Goal: Task Accomplishment & Management: Use online tool/utility

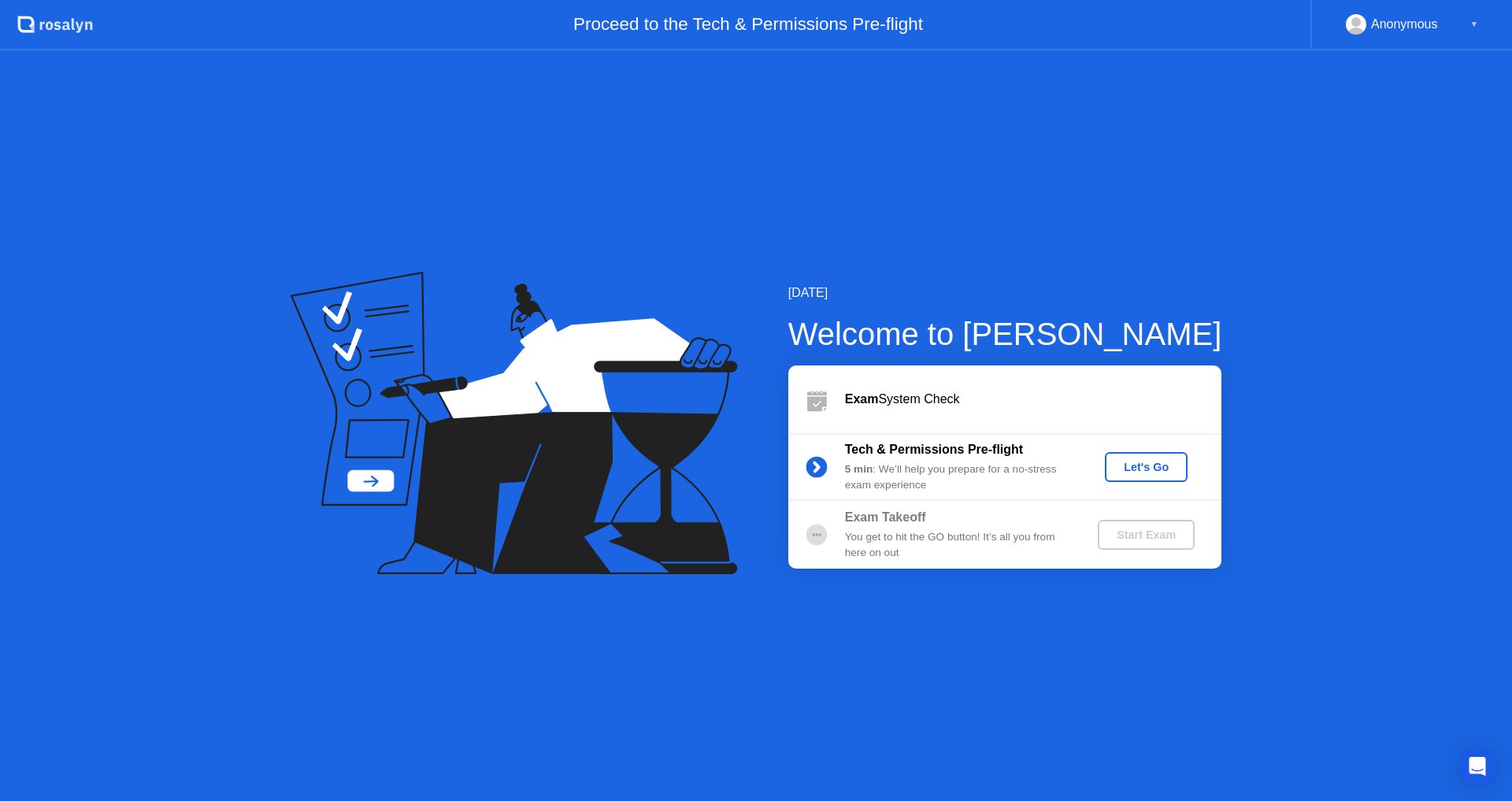
click at [760, 653] on div "[DATE] Welcome to [PERSON_NAME] Exam System Check Tech & Permissions Pre-flight…" at bounding box center [756, 425] width 1512 height 750
click at [1139, 463] on div "Let's Go" at bounding box center [1146, 466] width 70 height 13
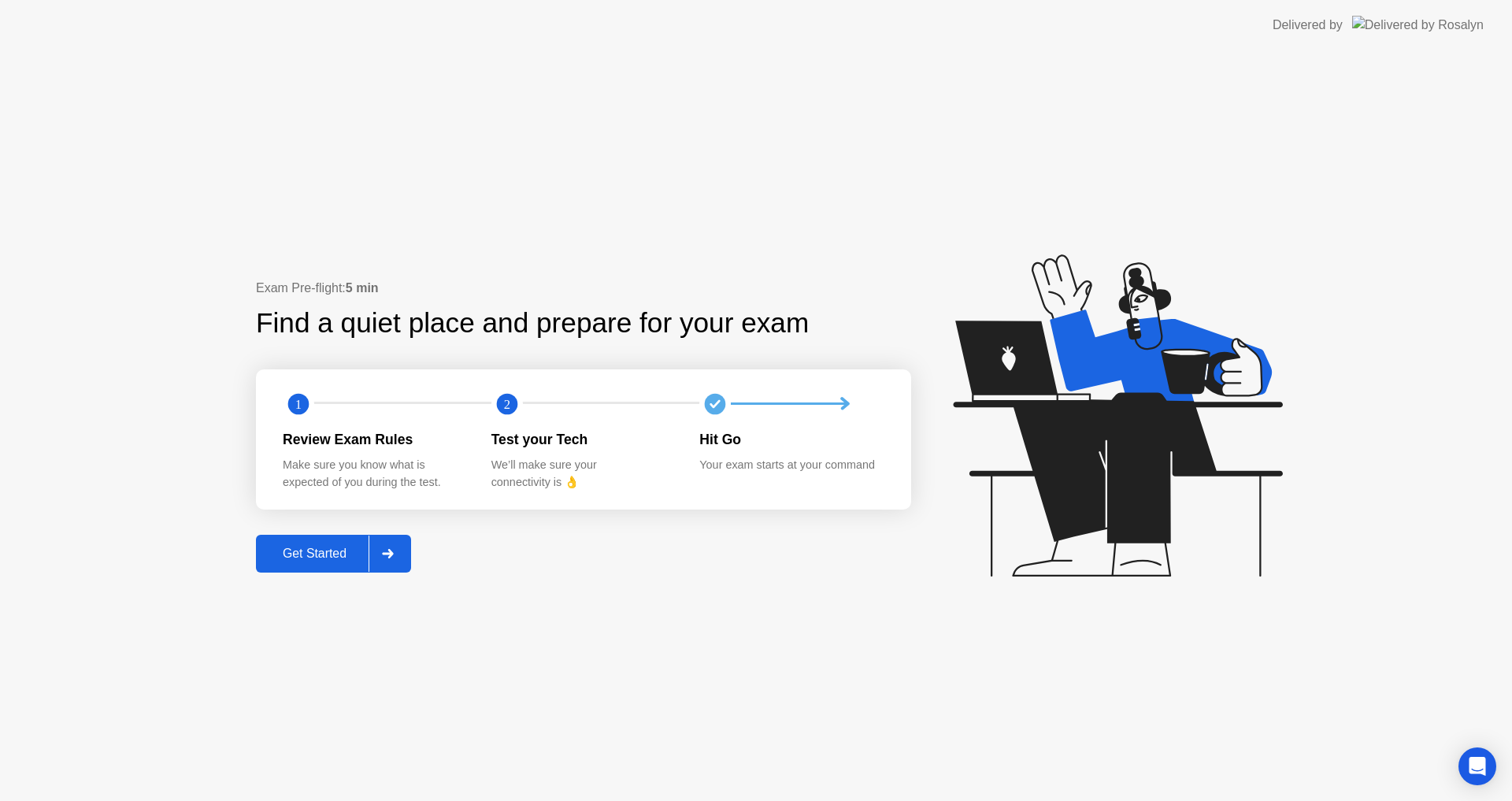
click at [313, 539] on button "Get Started" at bounding box center [333, 553] width 155 height 37
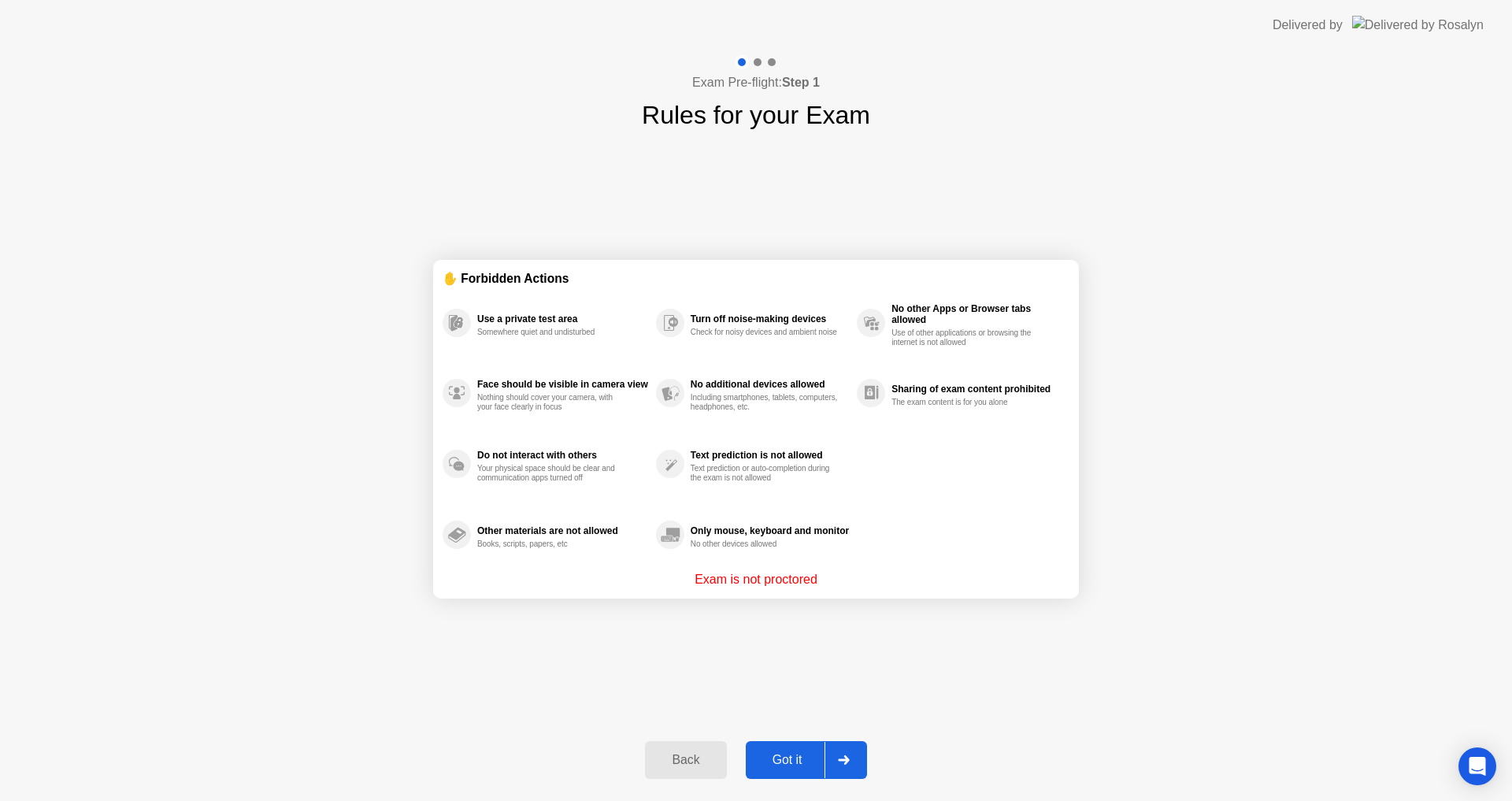
click at [769, 761] on div "Got it" at bounding box center [787, 759] width 74 height 14
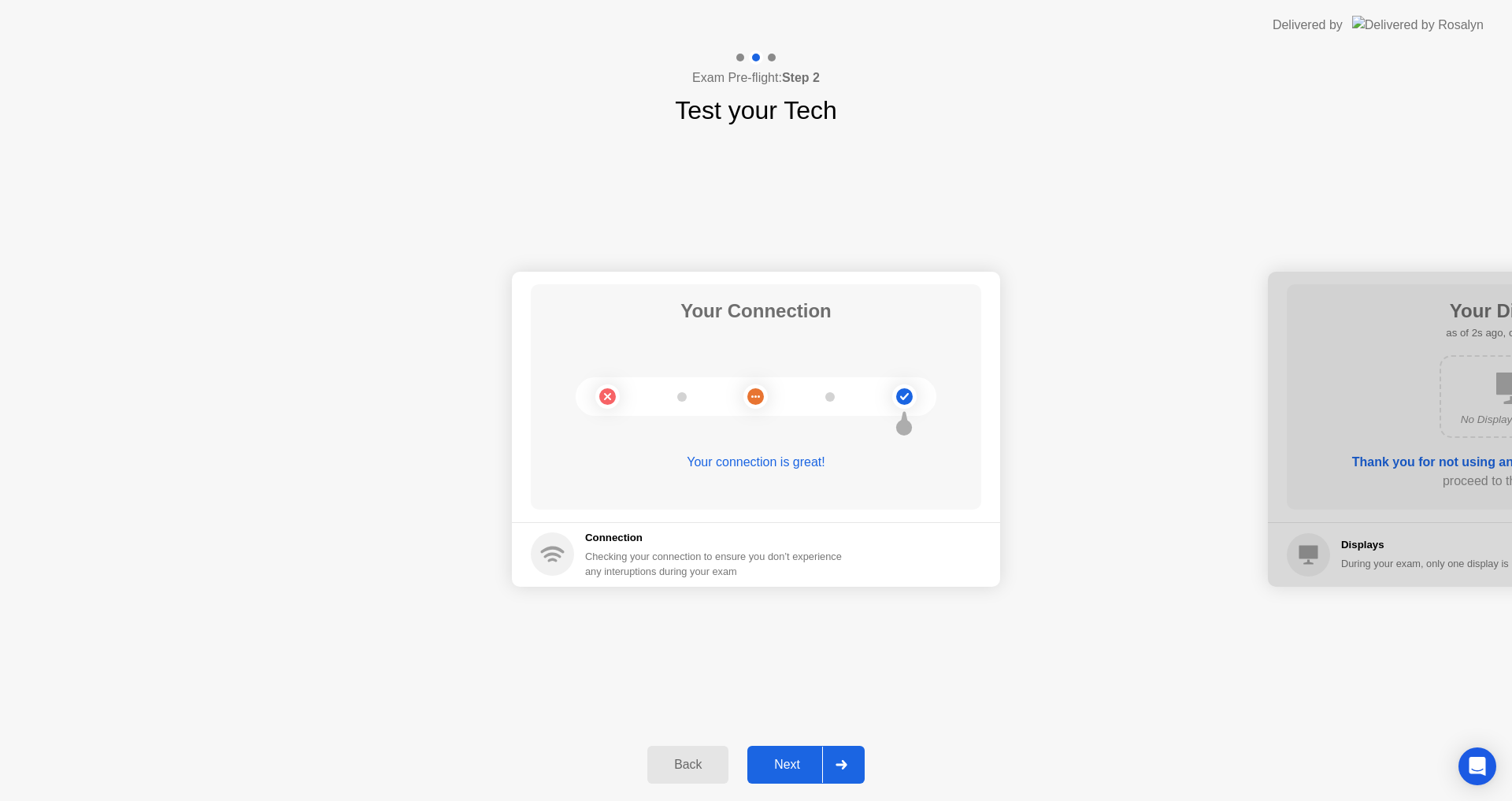
click at [793, 760] on div "Next" at bounding box center [787, 764] width 70 height 14
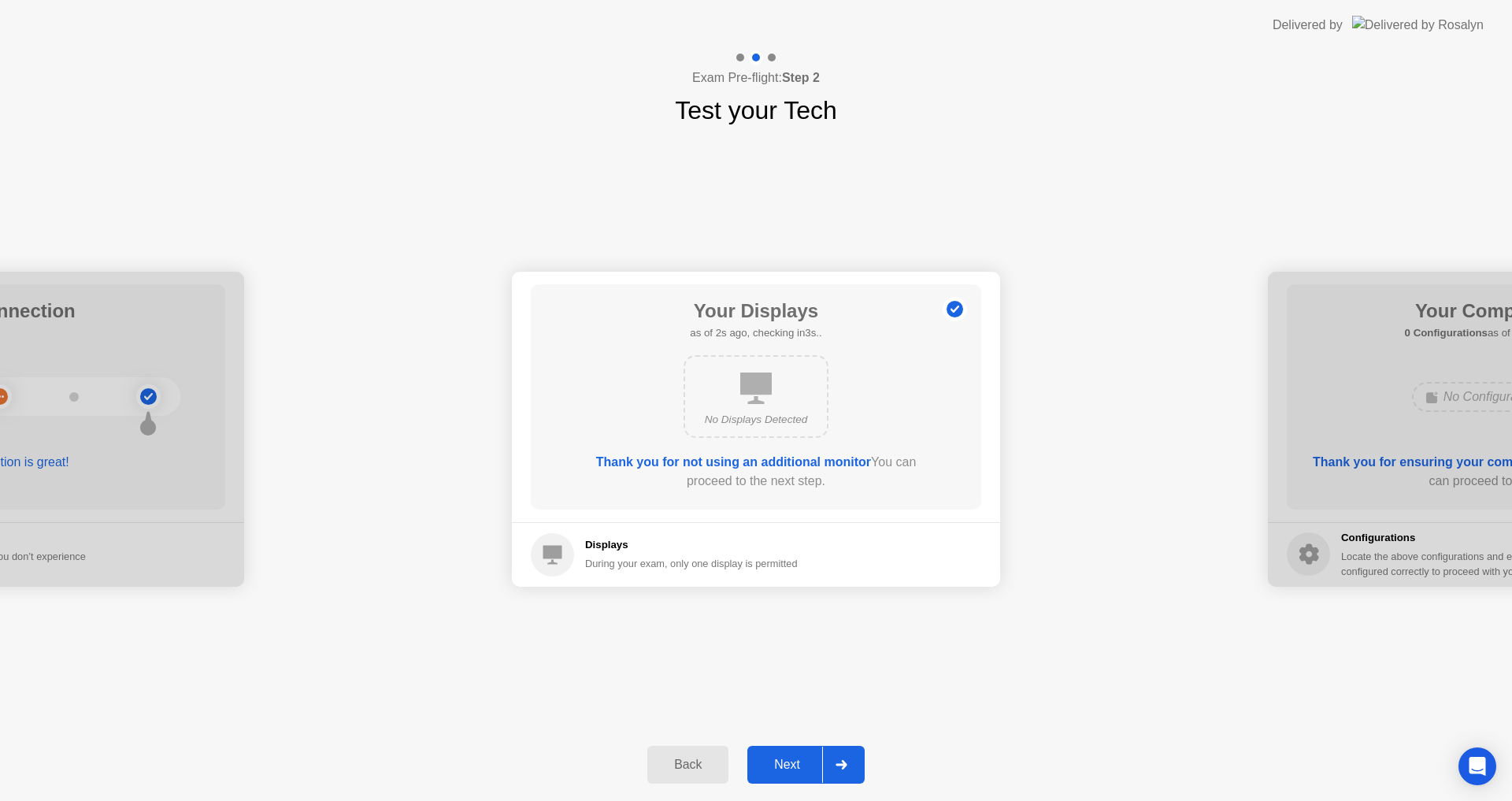
click at [799, 759] on div "Next" at bounding box center [787, 764] width 70 height 14
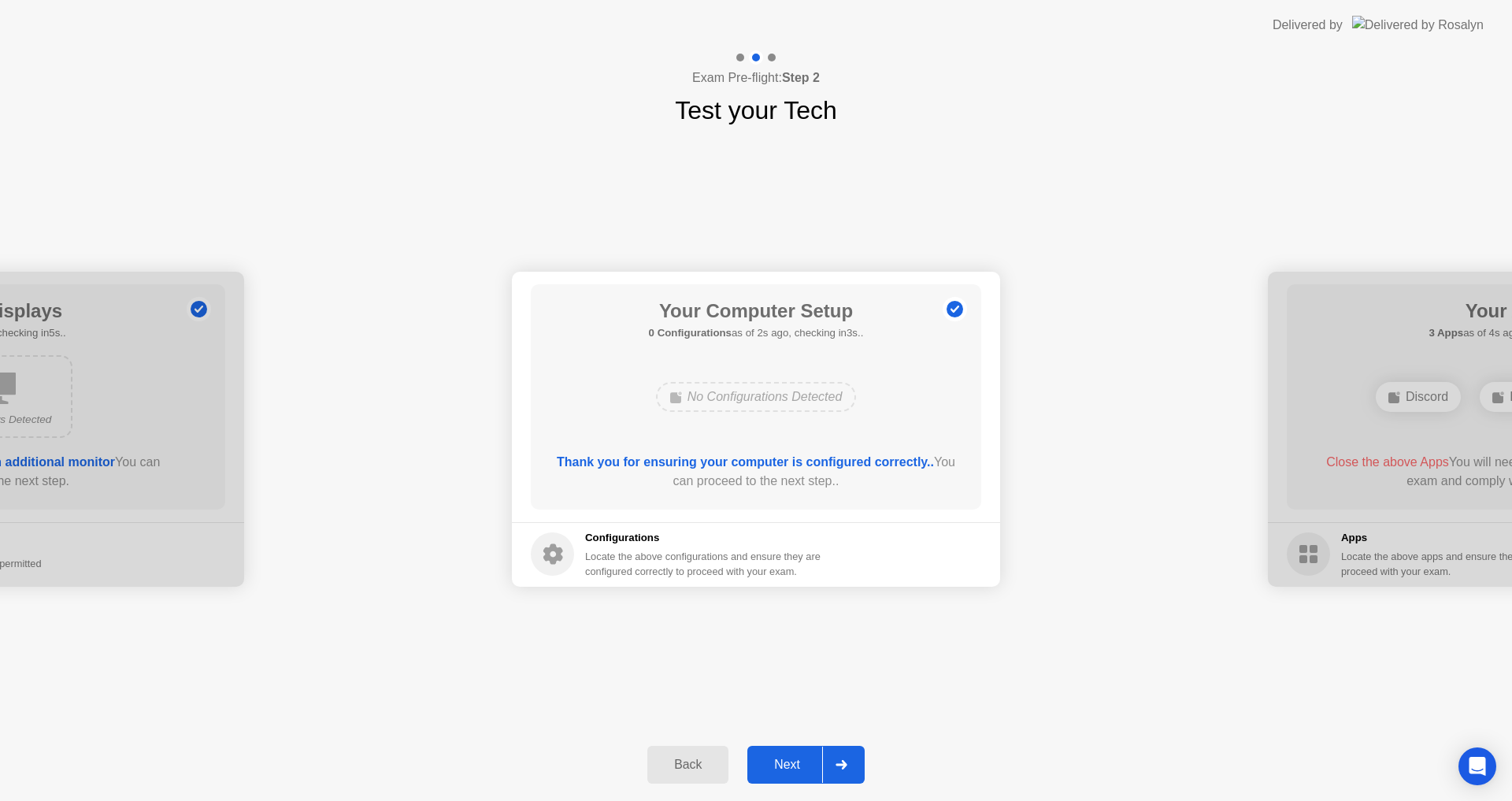
click at [789, 758] on div "Next" at bounding box center [787, 764] width 70 height 14
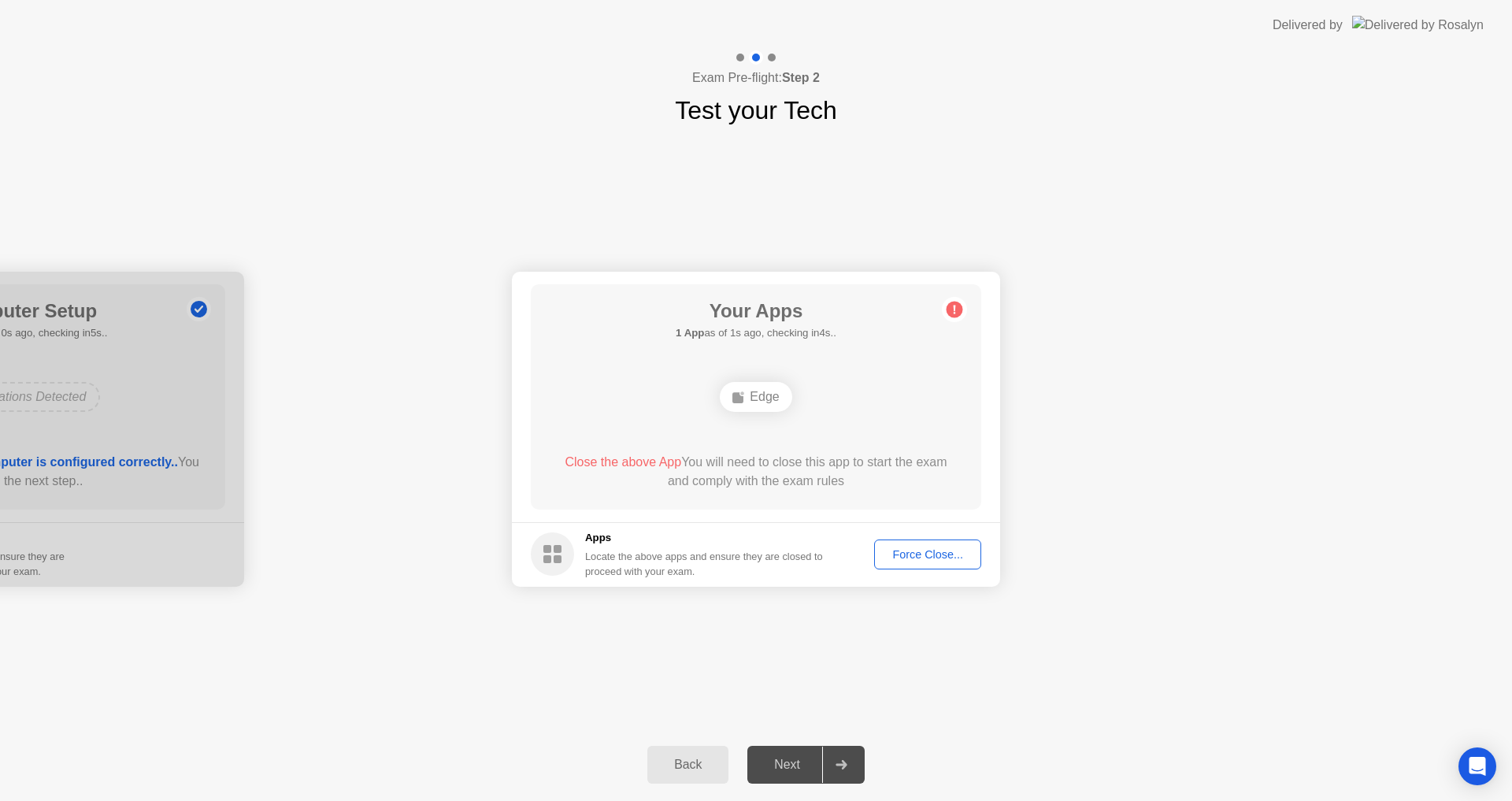
click at [926, 558] on div "Force Close..." at bounding box center [927, 554] width 96 height 13
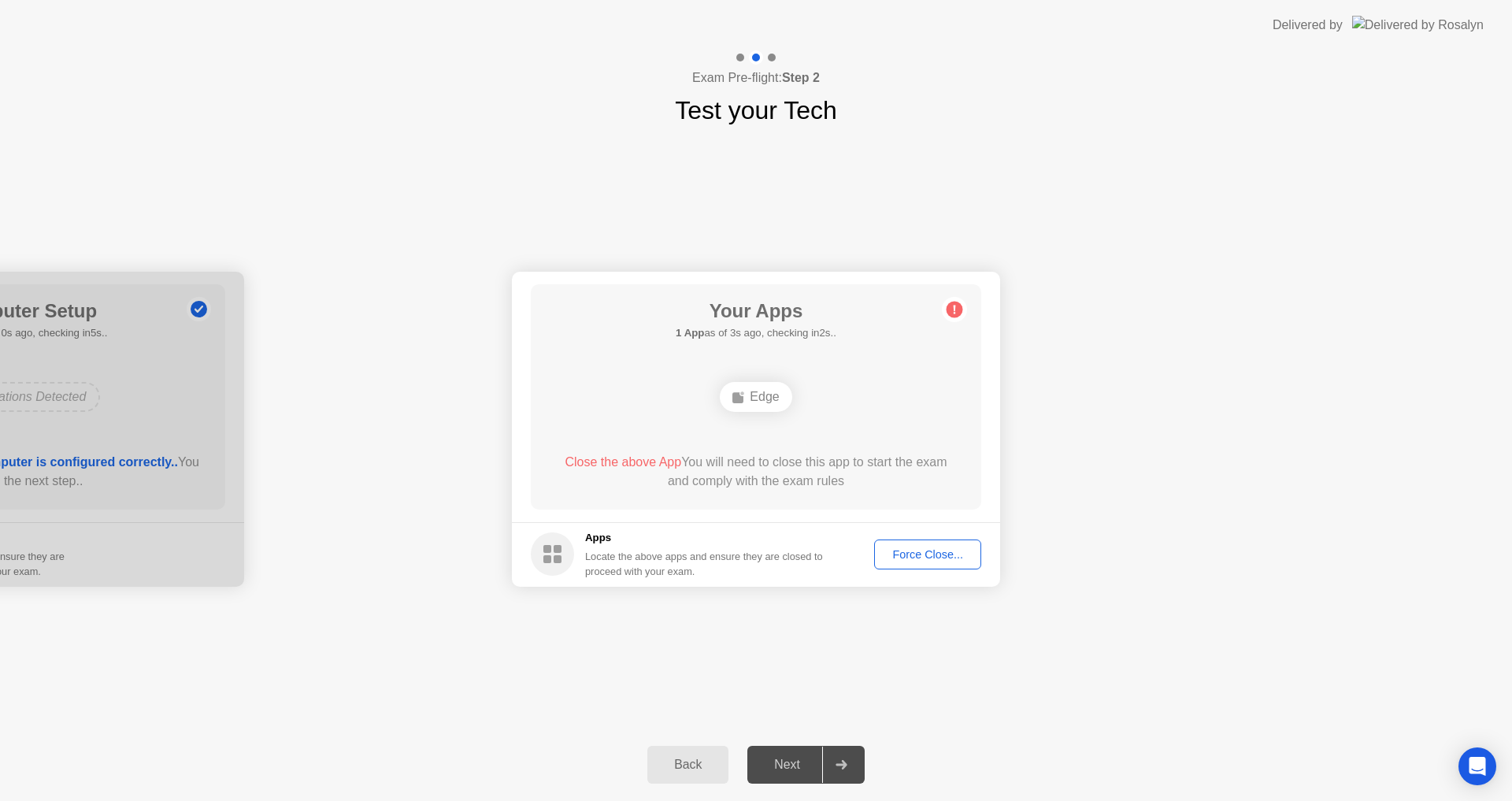
click at [723, 644] on div "Your Connection Your connection is great! Connection Checking your connection t…" at bounding box center [756, 428] width 1512 height 599
click at [719, 646] on div "Your Connection Your connection is great! Connection Checking your connection t…" at bounding box center [756, 428] width 1512 height 599
click at [721, 647] on div "Your Connection Your connection is great! Connection Checking your connection t…" at bounding box center [756, 428] width 1512 height 599
click at [915, 556] on div "Force Close..." at bounding box center [927, 554] width 96 height 13
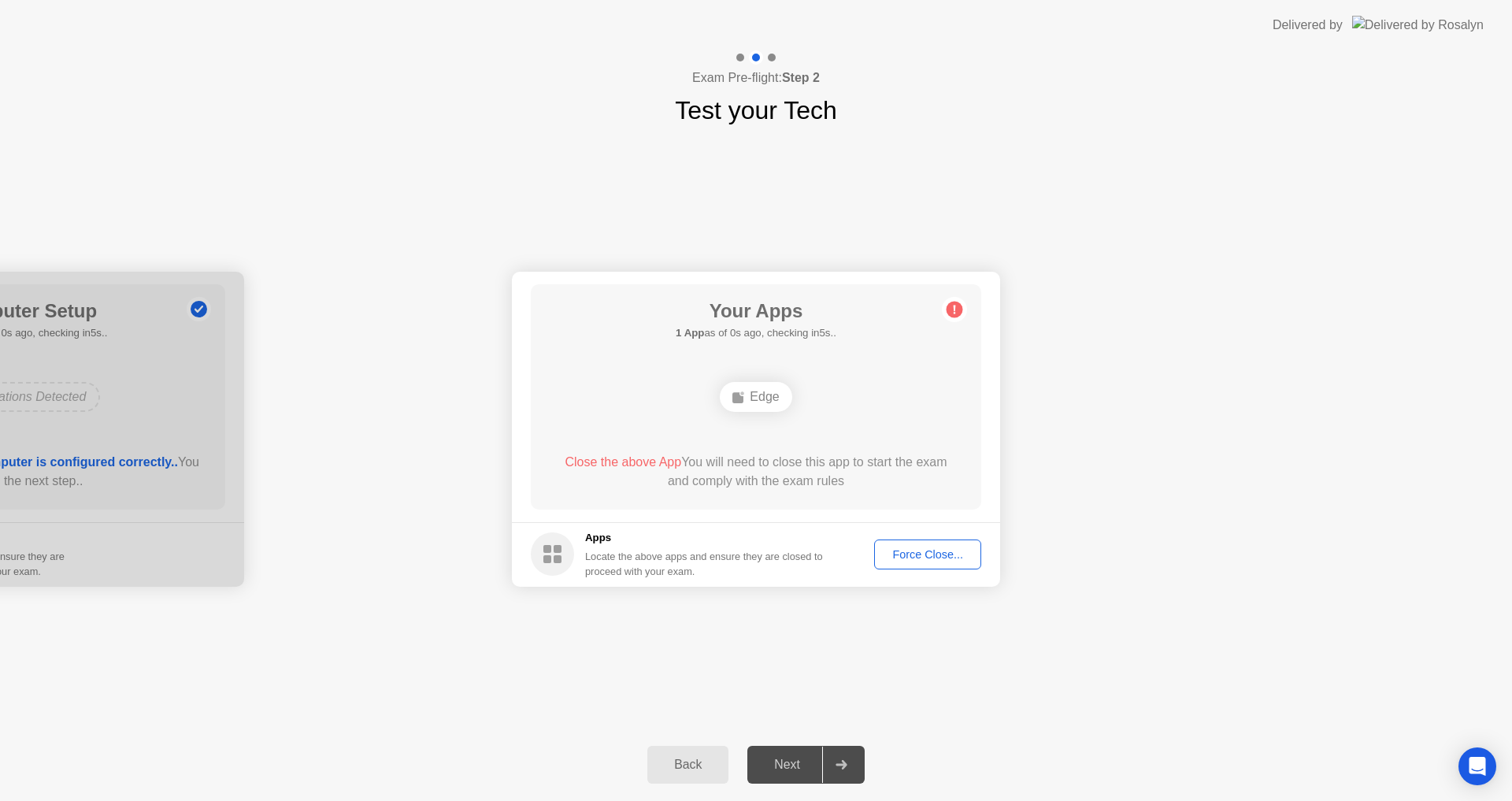
click at [926, 561] on div "Force Close..." at bounding box center [927, 554] width 96 height 13
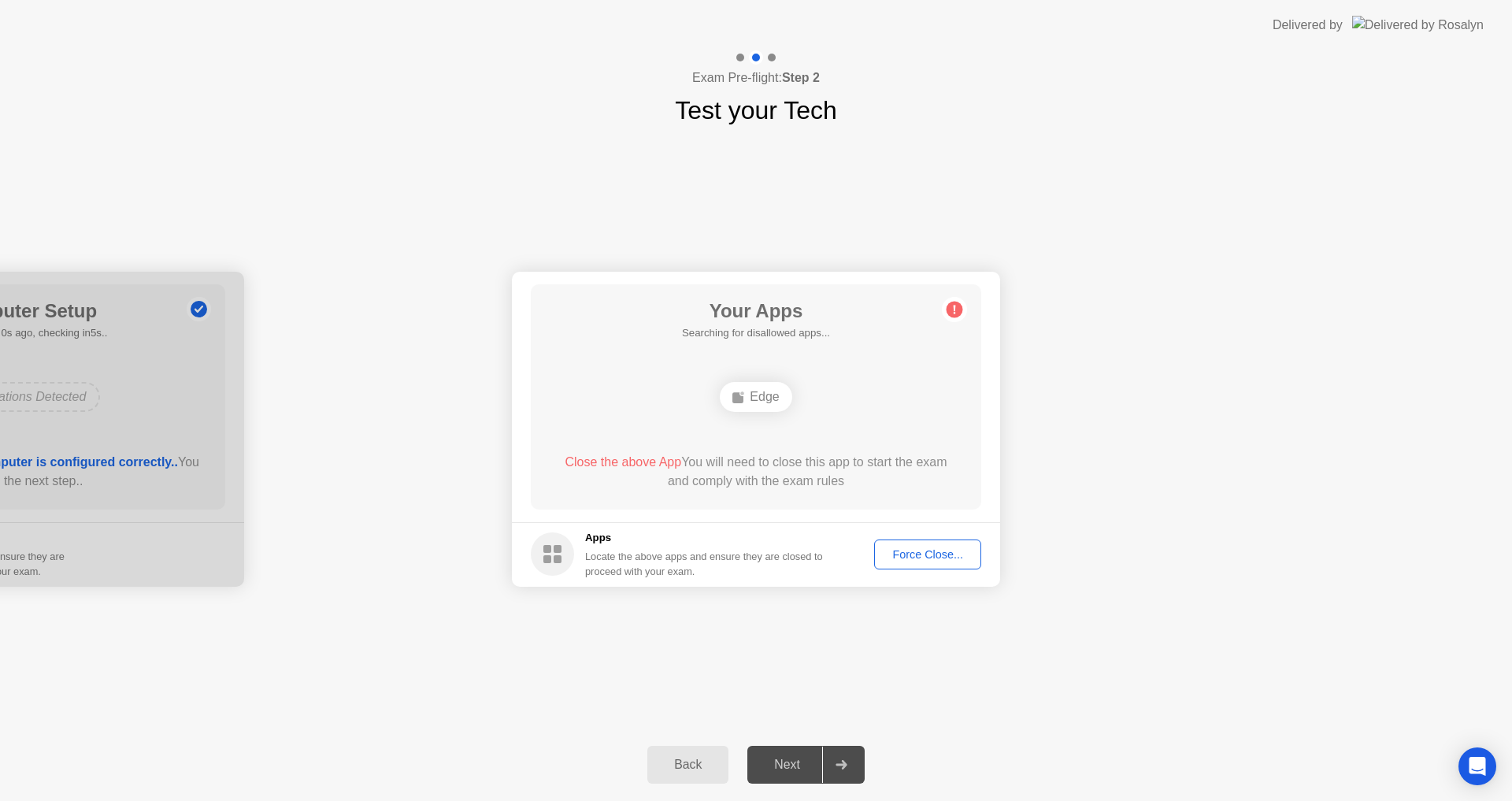
click at [963, 661] on div "Your Connection Your connection is great! Connection Checking your connection t…" at bounding box center [756, 428] width 1512 height 599
click at [927, 540] on button "Force Close..." at bounding box center [928, 554] width 107 height 30
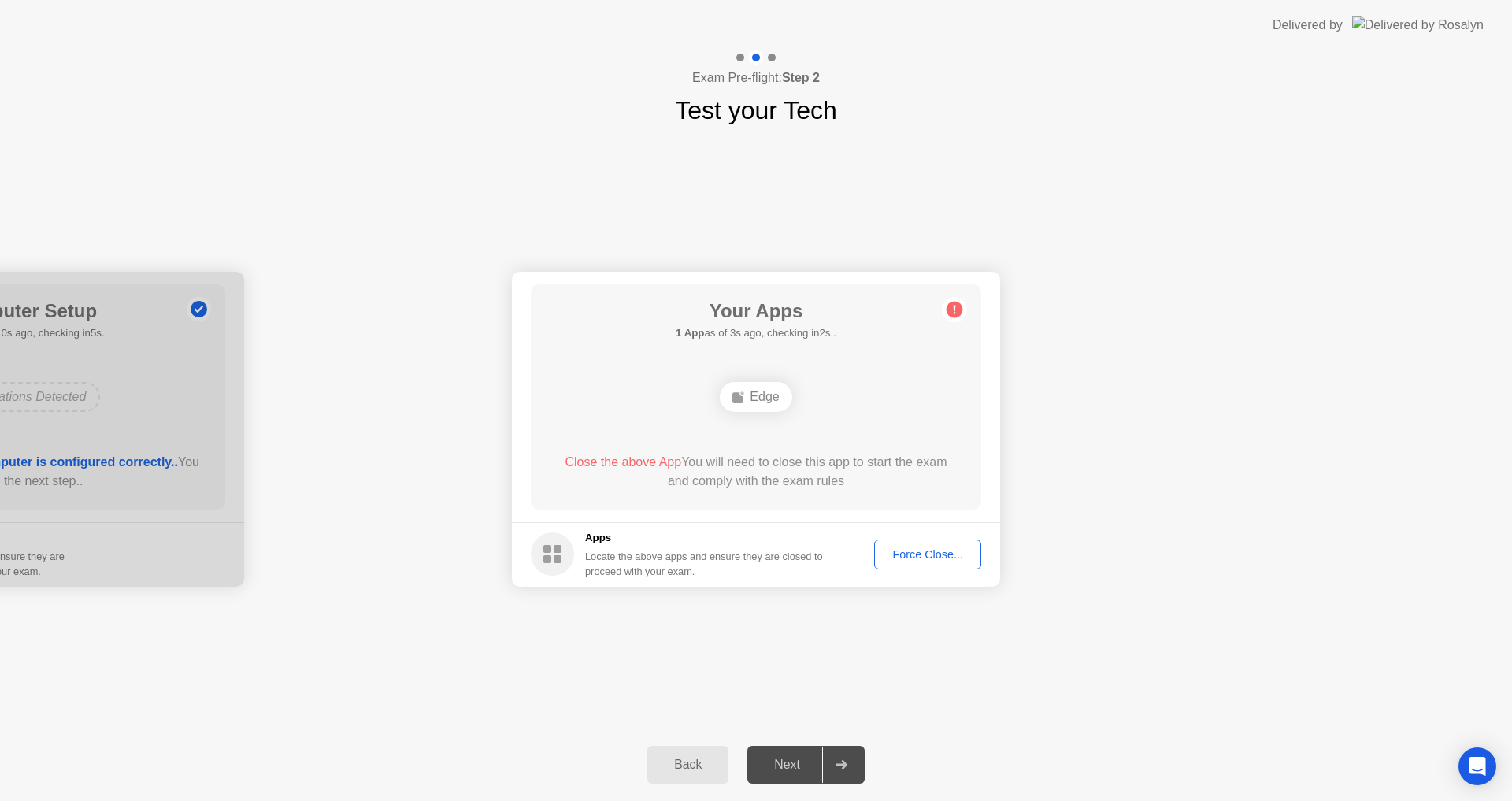
click at [939, 549] on div "Force Close..." at bounding box center [927, 554] width 96 height 13
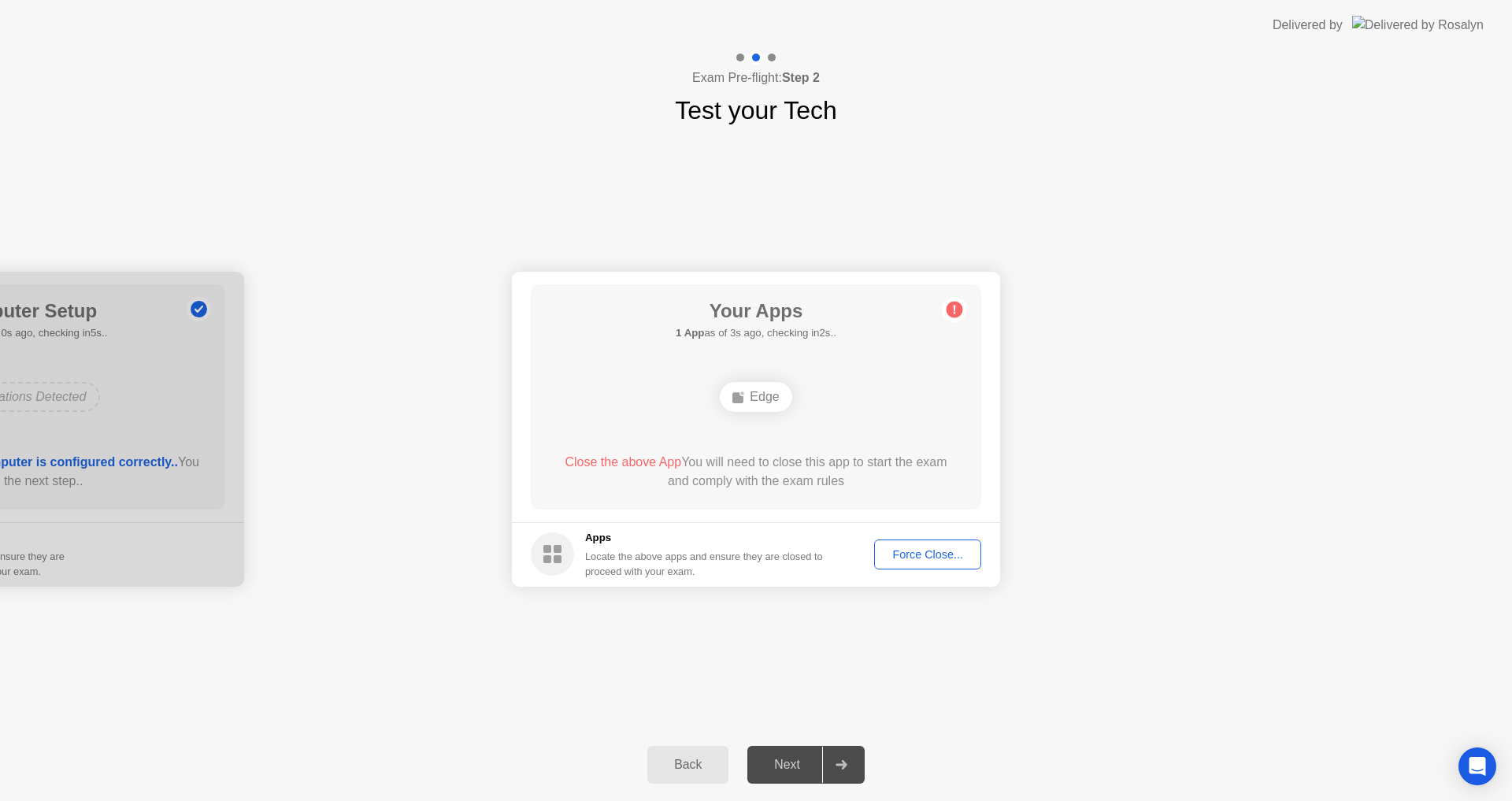
click at [917, 556] on div "Force Close..." at bounding box center [927, 554] width 96 height 13
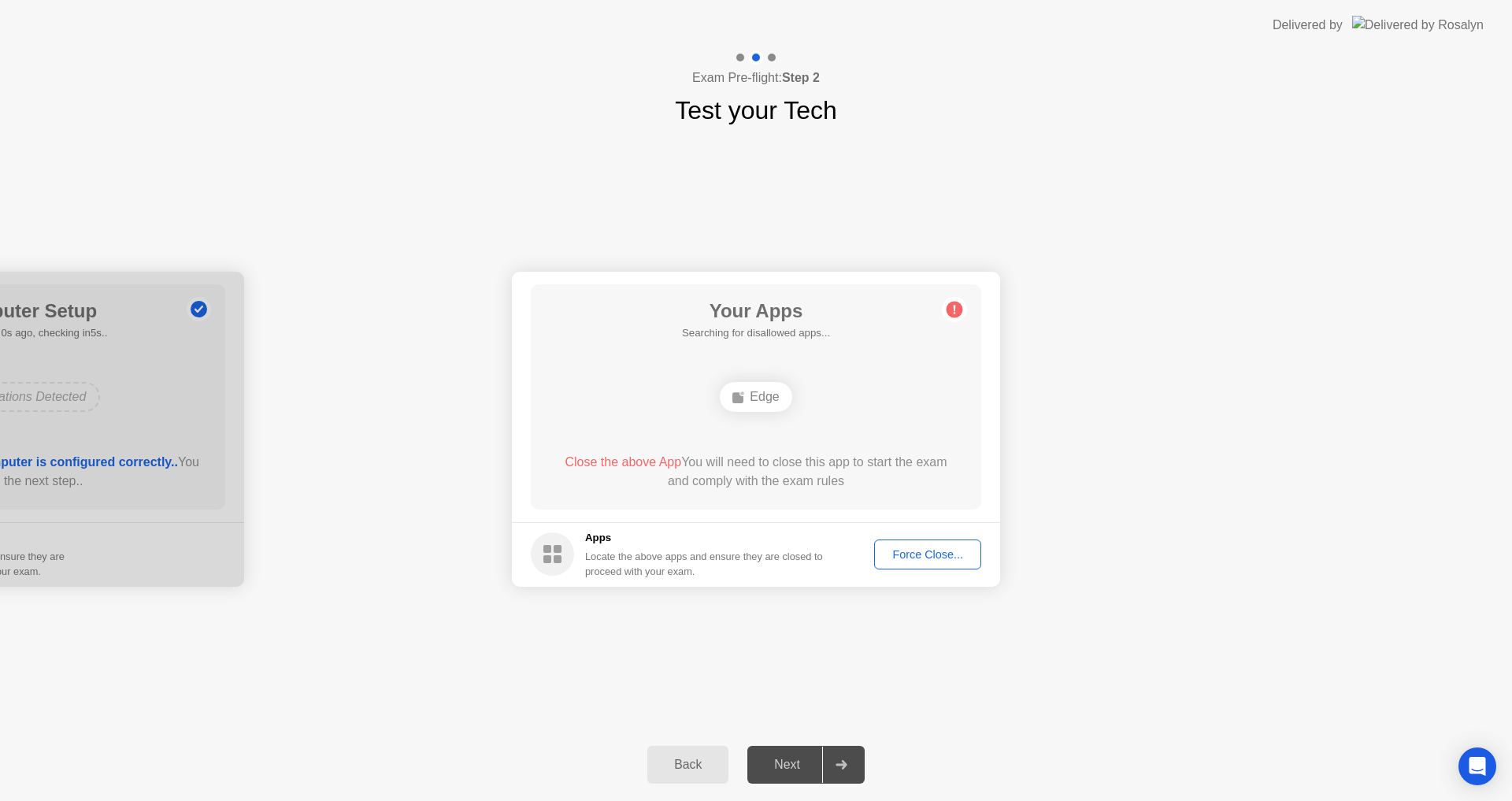
click at [951, 548] on div "Force Close..." at bounding box center [927, 554] width 96 height 13
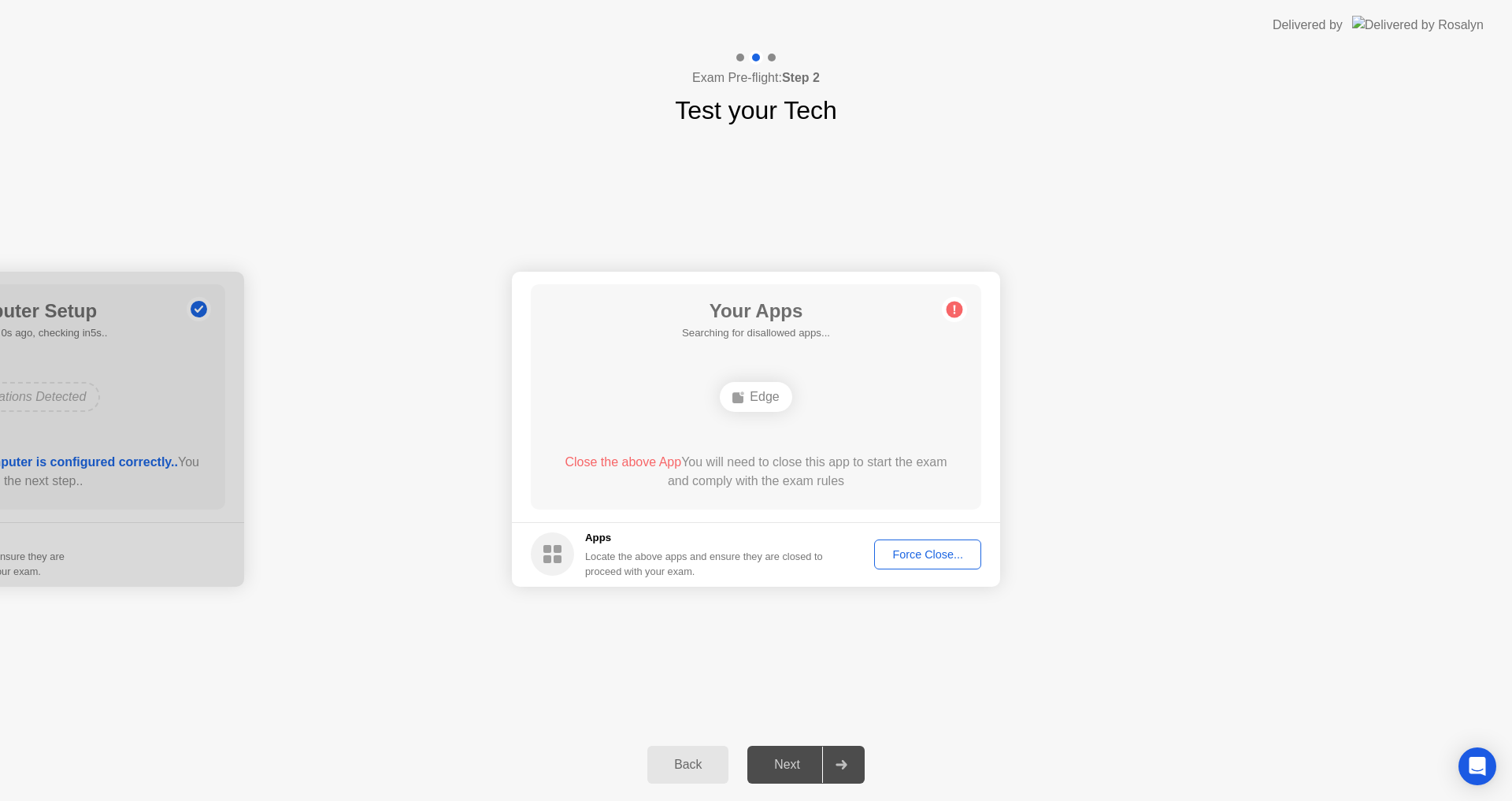
click at [663, 306] on div "Your Apps Searching for disallowed apps... Edge Close the above App You will ne…" at bounding box center [756, 397] width 450 height 225
click at [928, 548] on div "Force Close..." at bounding box center [927, 554] width 96 height 13
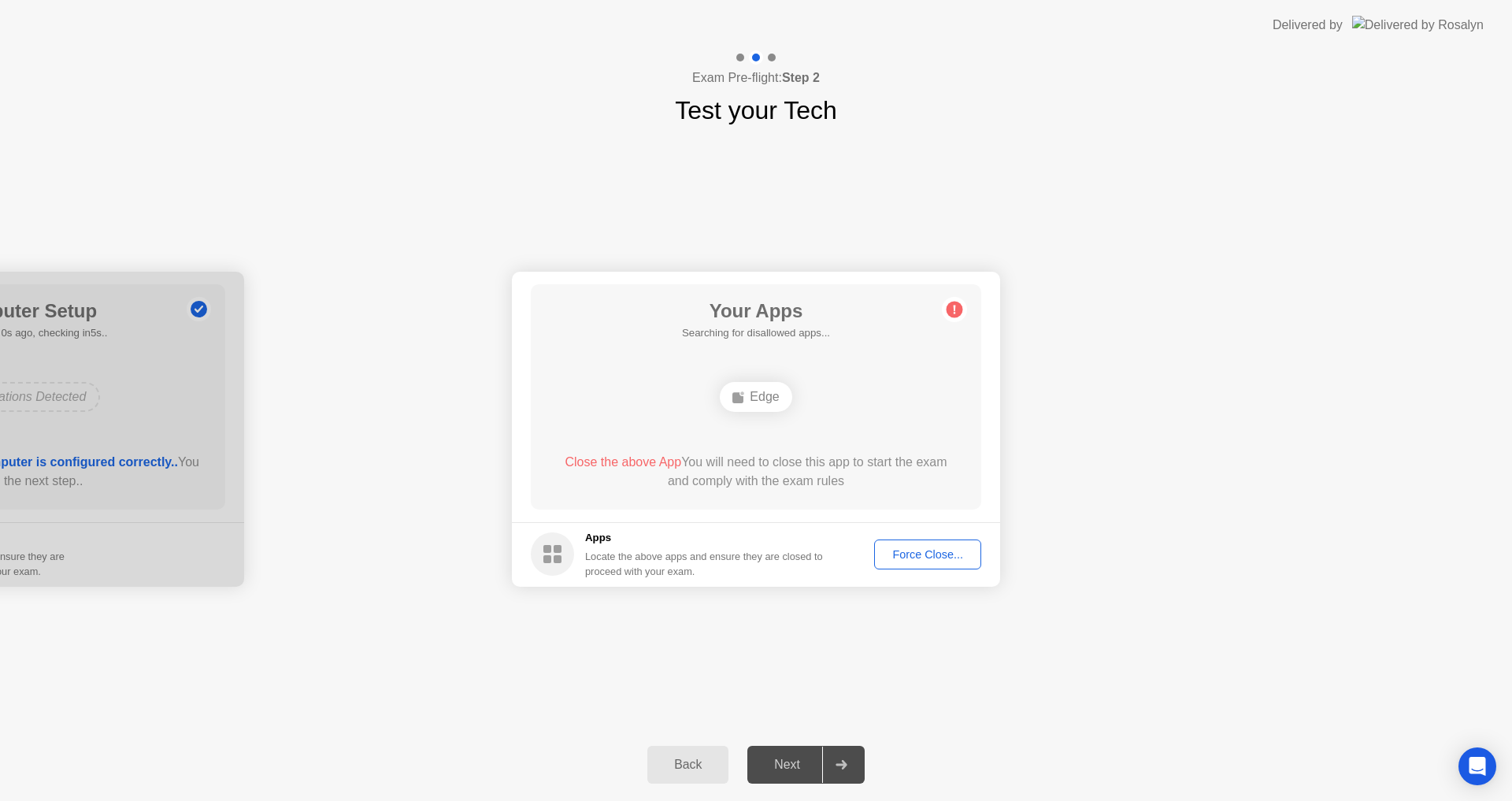
click at [936, 561] on div "Force Close..." at bounding box center [927, 554] width 96 height 13
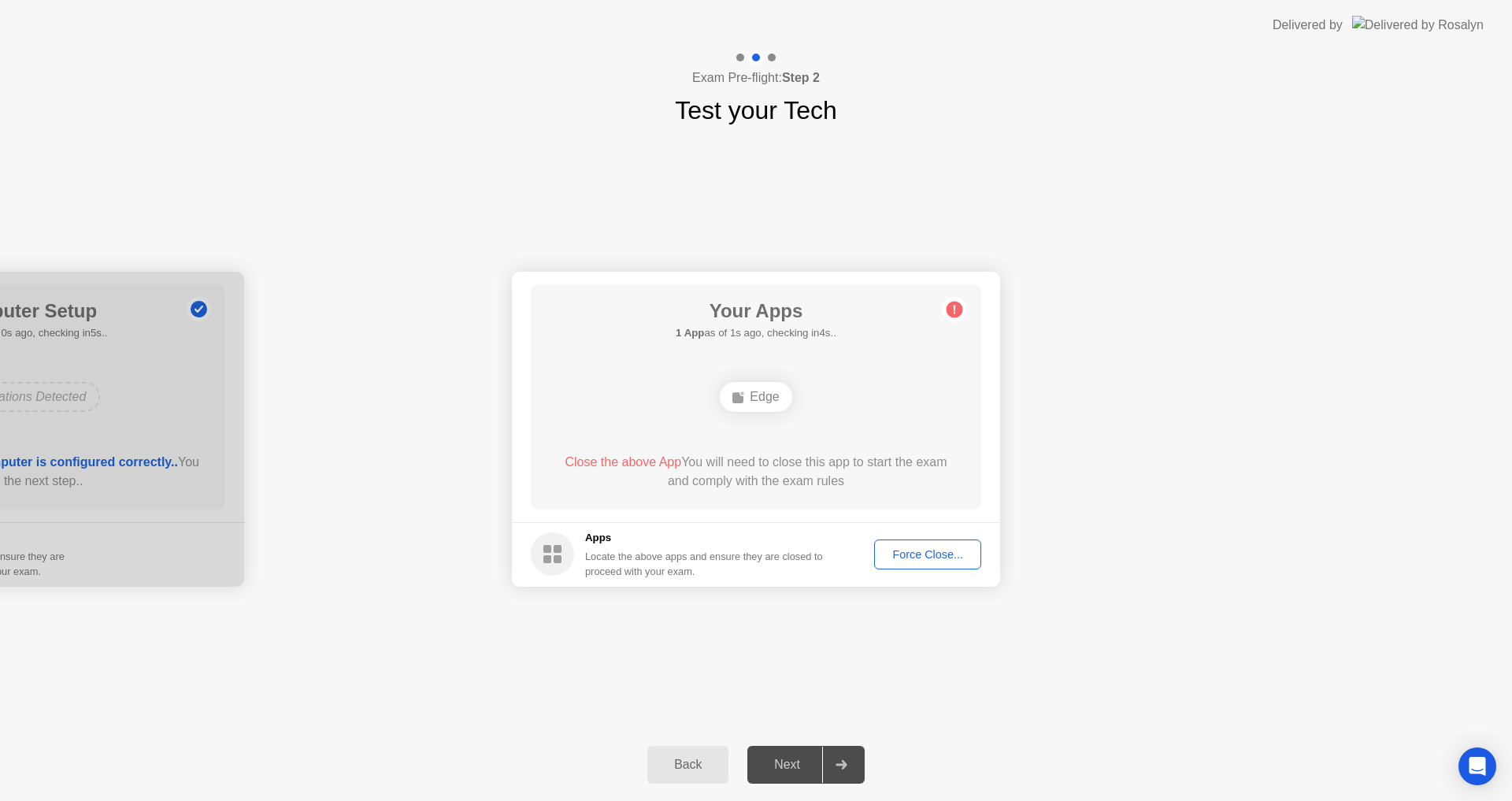
click at [934, 558] on div "Force Close..." at bounding box center [927, 554] width 96 height 13
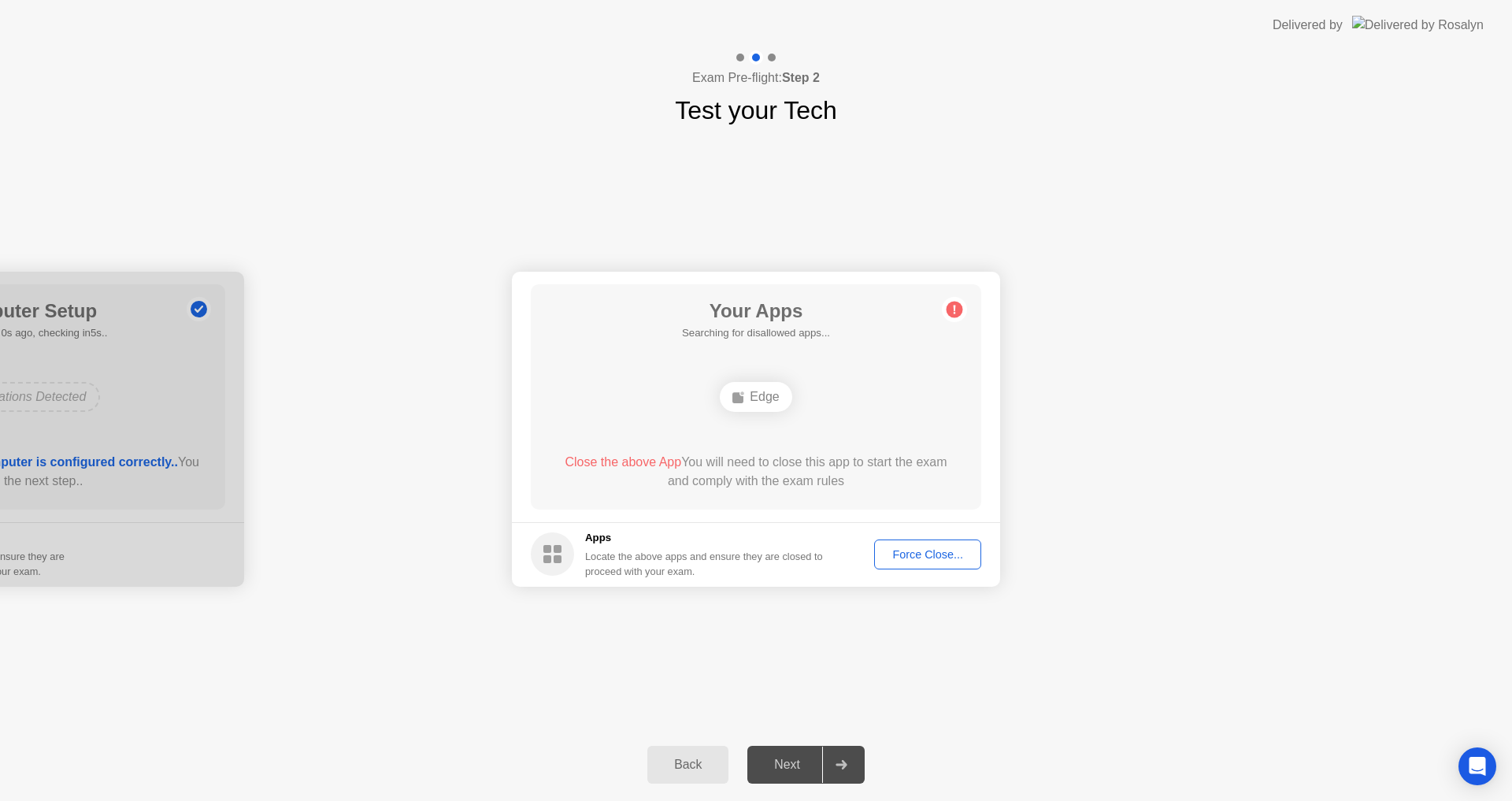
drag, startPoint x: 893, startPoint y: 640, endPoint x: 912, endPoint y: 588, distance: 55.4
click at [892, 640] on div "Your Connection Your connection is great! Connection Checking your connection t…" at bounding box center [756, 428] width 1512 height 599
click at [921, 550] on div "Force Close..." at bounding box center [927, 554] width 96 height 13
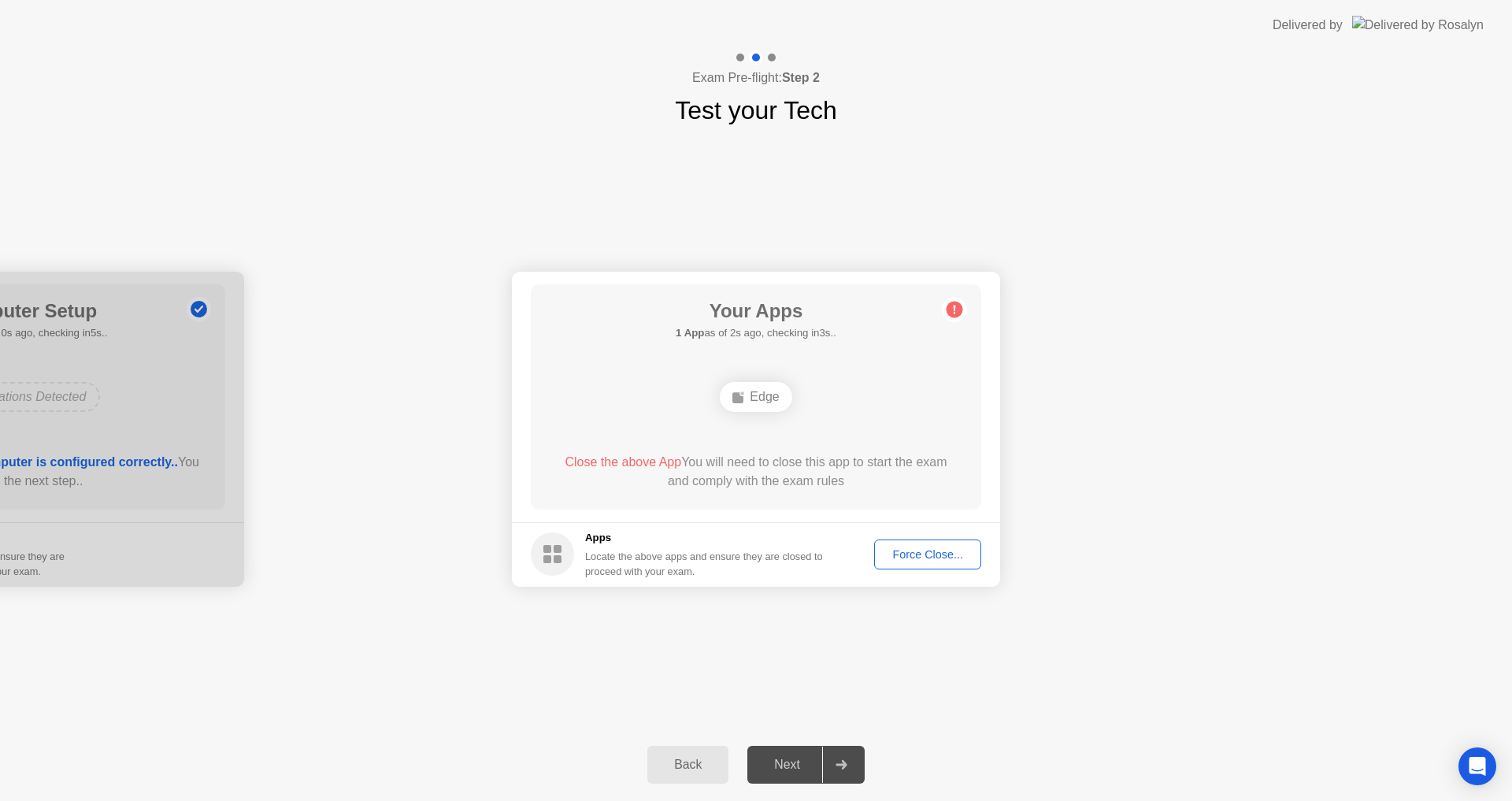
click at [935, 556] on div "Force Close..." at bounding box center [927, 554] width 96 height 13
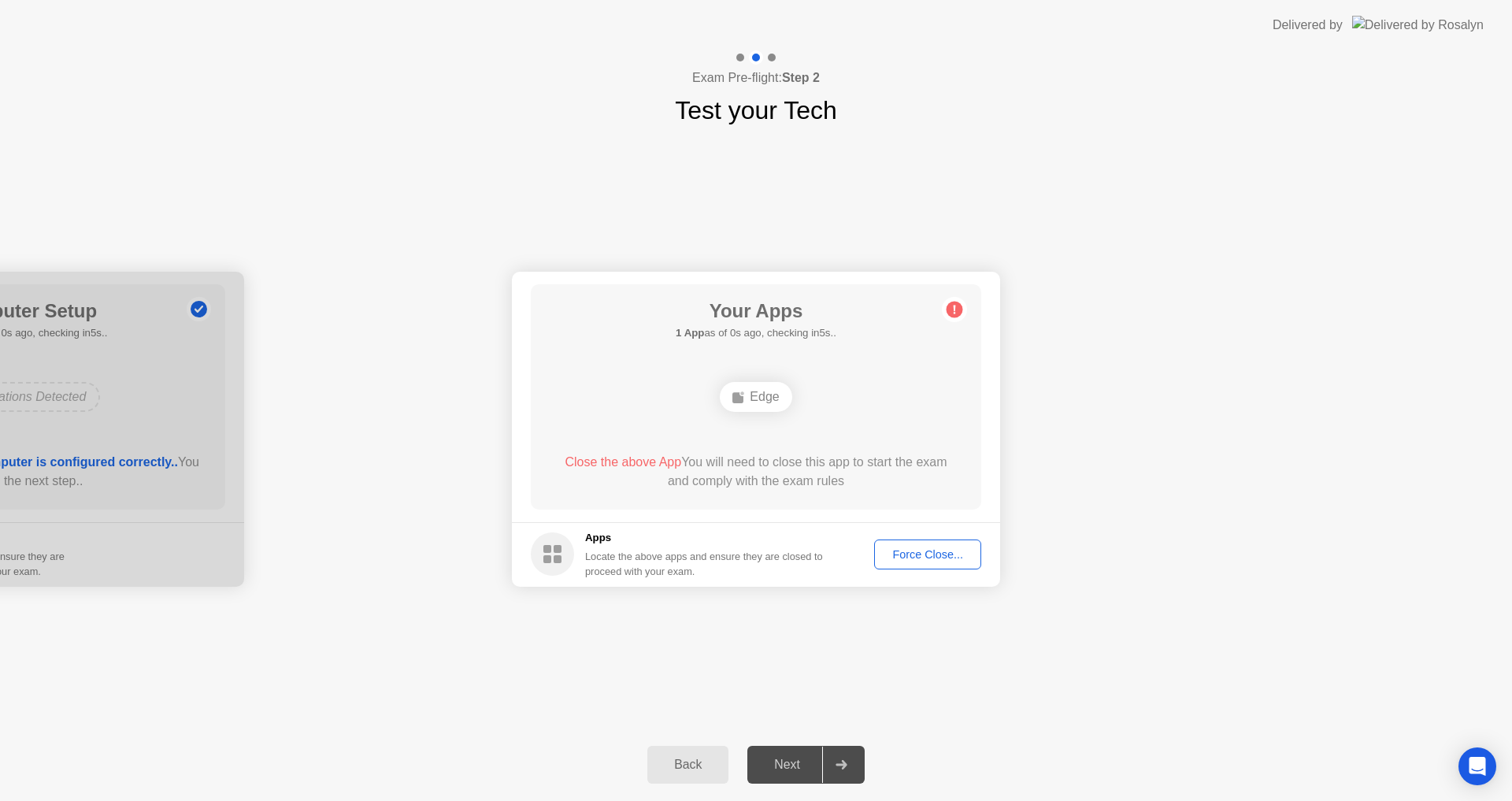
click at [933, 548] on div "Force Close..." at bounding box center [927, 554] width 96 height 13
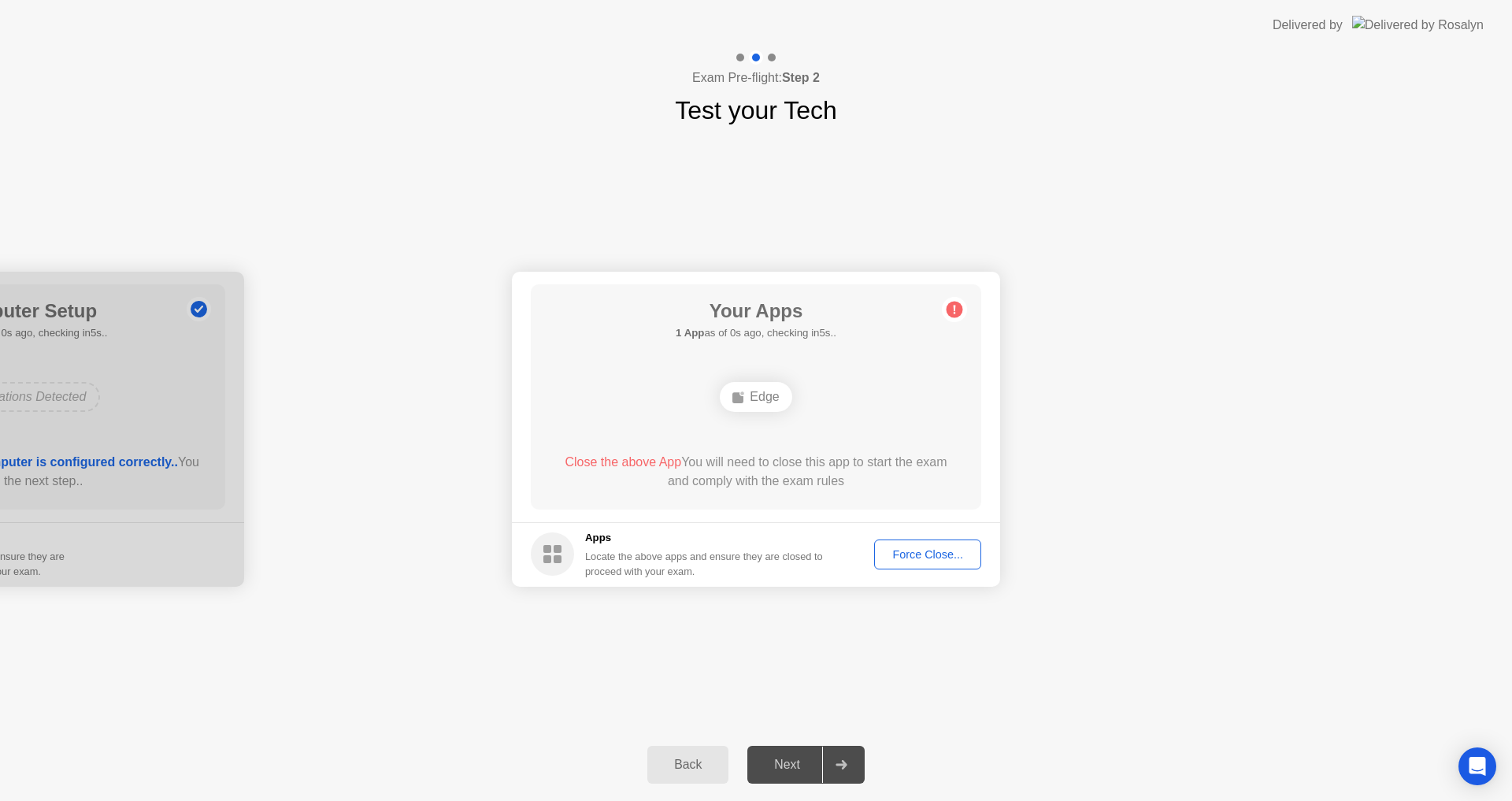
click at [690, 766] on div "Back" at bounding box center [687, 764] width 71 height 14
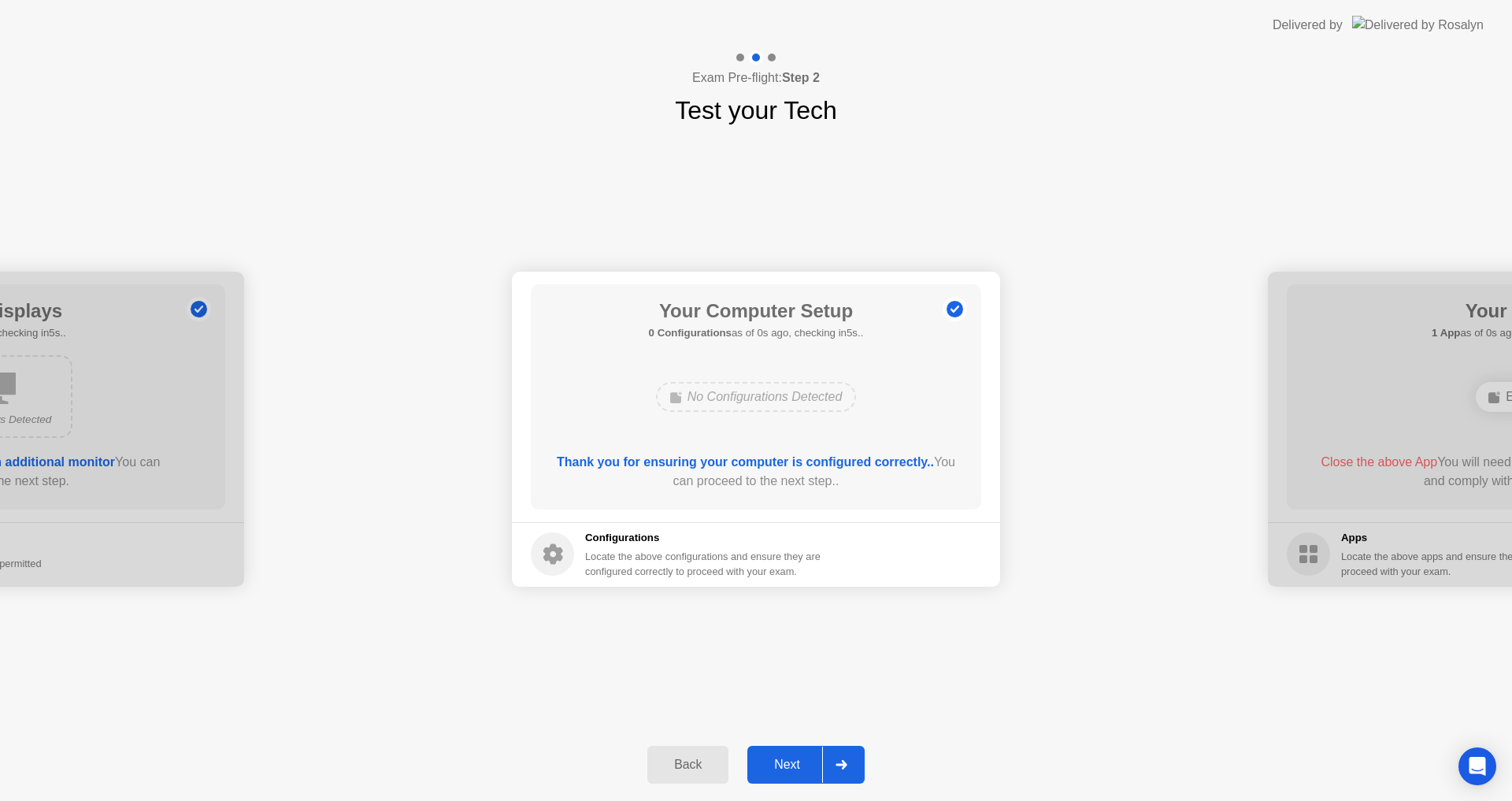
click at [765, 753] on button "Next" at bounding box center [806, 764] width 117 height 37
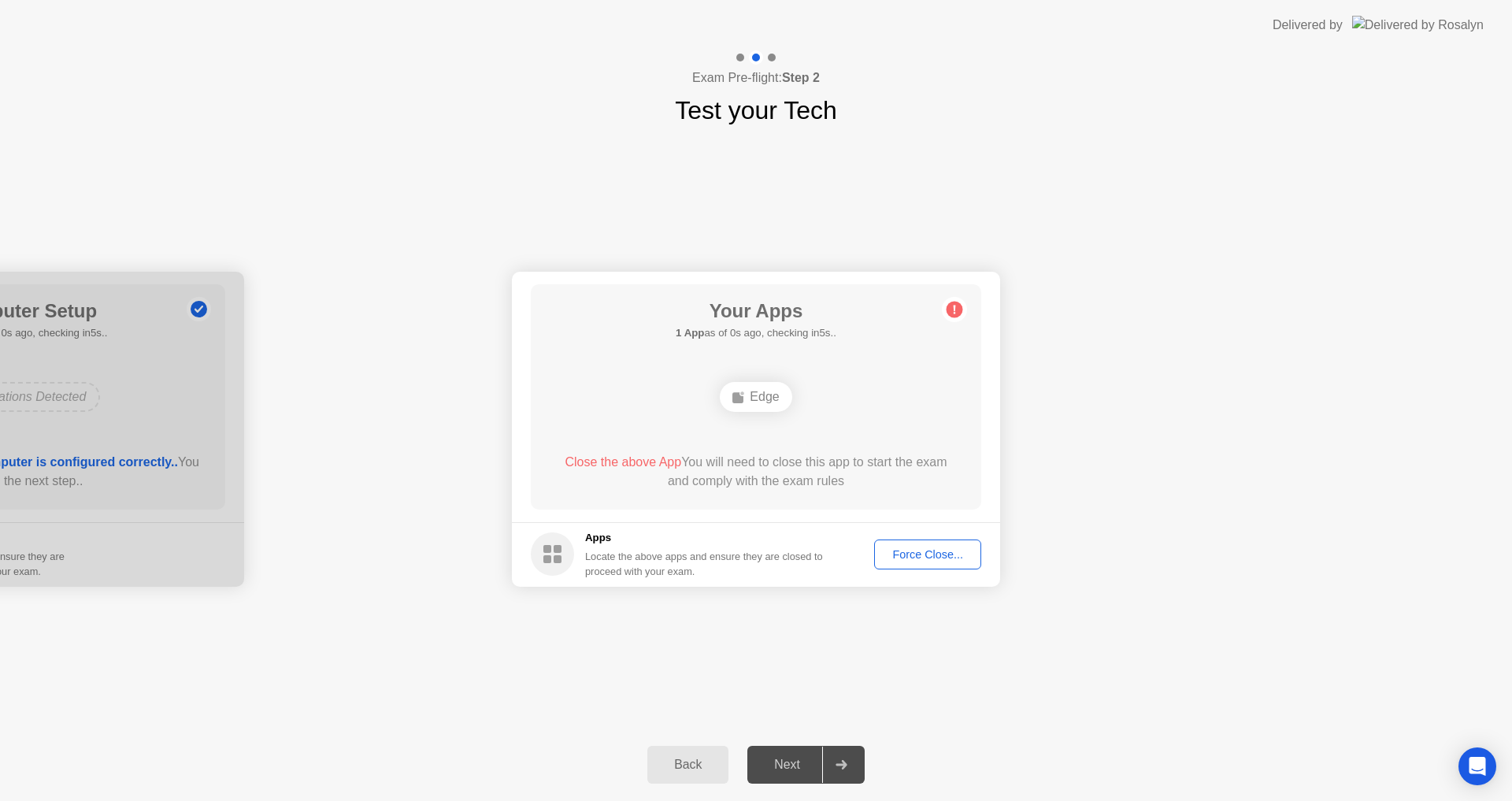
click at [956, 307] on circle at bounding box center [954, 308] width 16 height 16
